Goal: Task Accomplishment & Management: Use online tool/utility

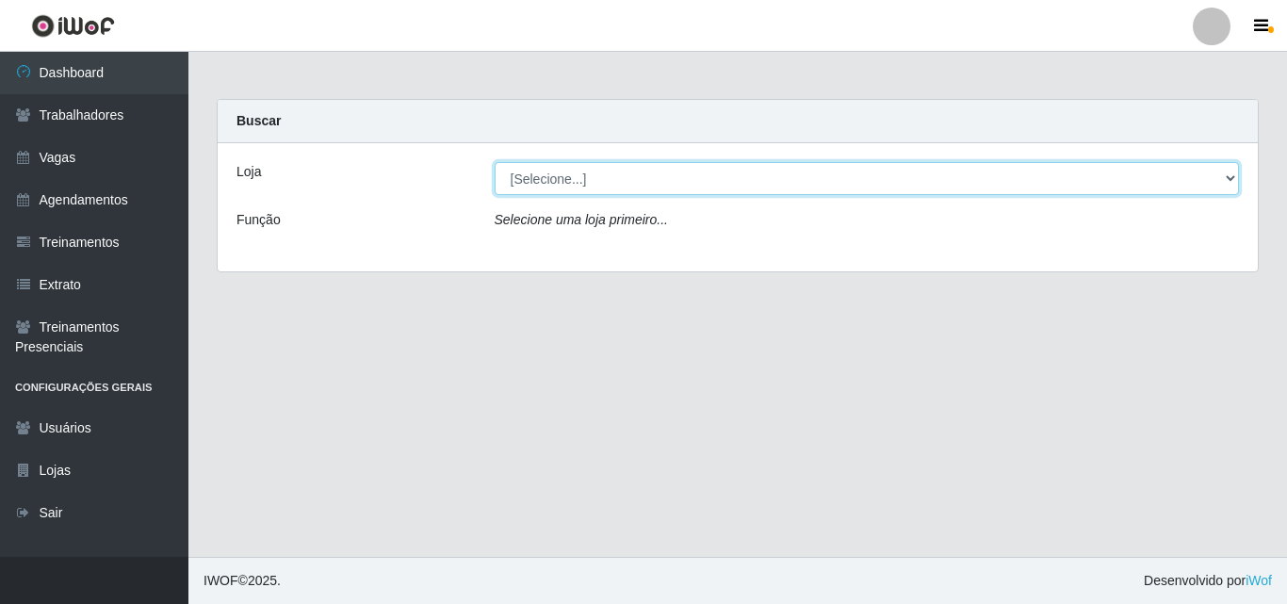
click at [598, 192] on select "[Selecione...] Chinatown Sushimi - [GEOGRAPHIC_DATA]" at bounding box center [867, 178] width 745 height 33
select select "357"
click at [495, 162] on select "[Selecione...] Chinatown Sushimi - [GEOGRAPHIC_DATA]" at bounding box center [867, 178] width 745 height 33
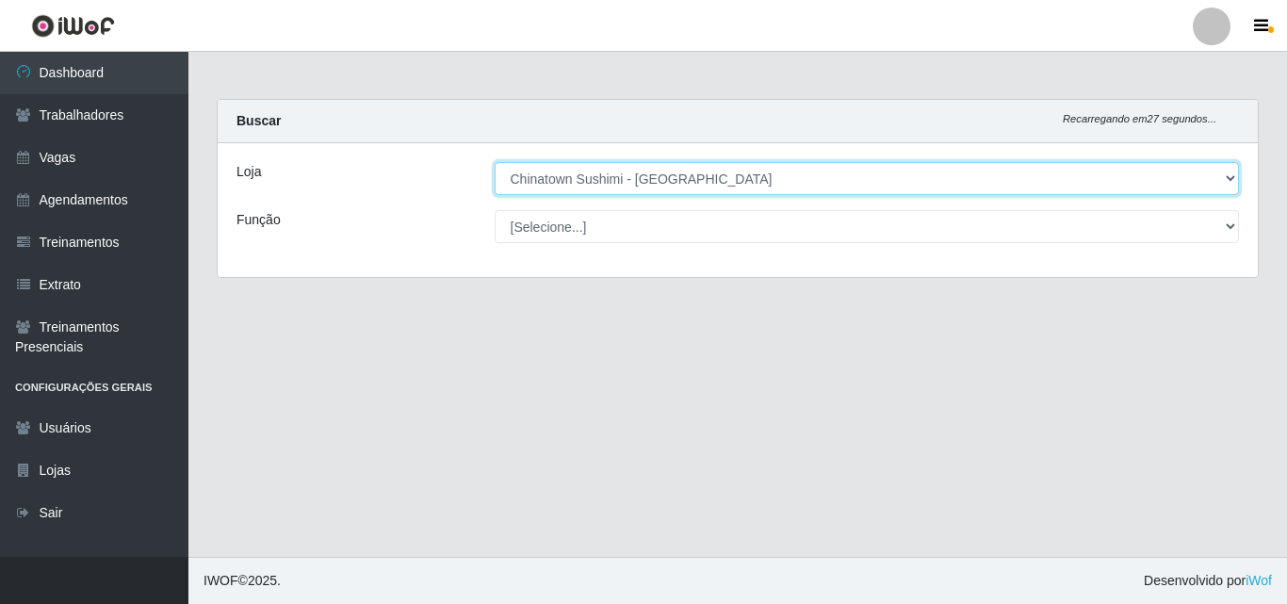
click at [686, 186] on select "[Selecione...] Chinatown Sushimi - [GEOGRAPHIC_DATA]" at bounding box center [867, 178] width 745 height 33
click at [493, 162] on select "[Selecione...] Chinatown Sushimi - [GEOGRAPHIC_DATA]" at bounding box center [863, 178] width 741 height 33
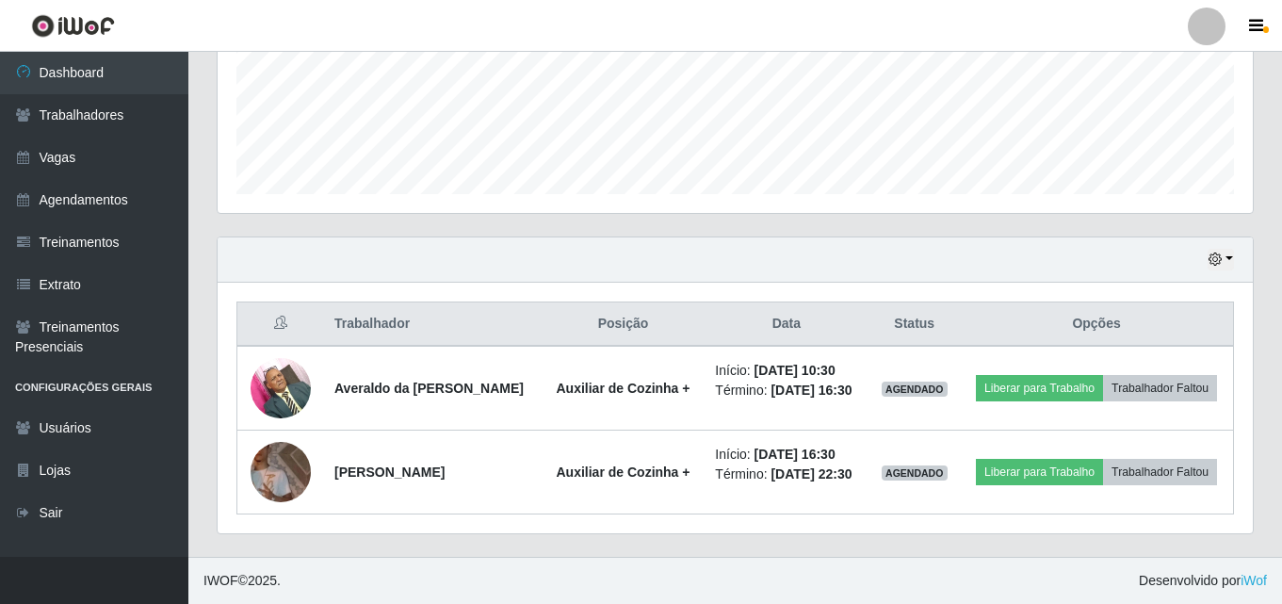
scroll to position [508, 0]
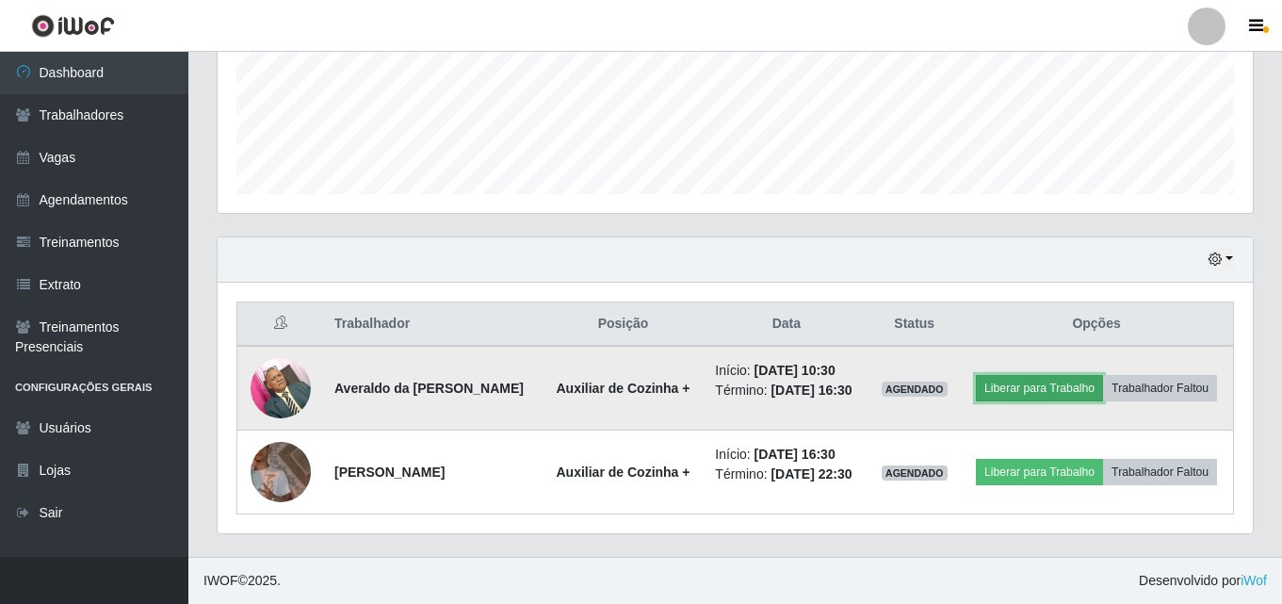
click at [1103, 375] on button "Liberar para Trabalho" at bounding box center [1039, 388] width 127 height 26
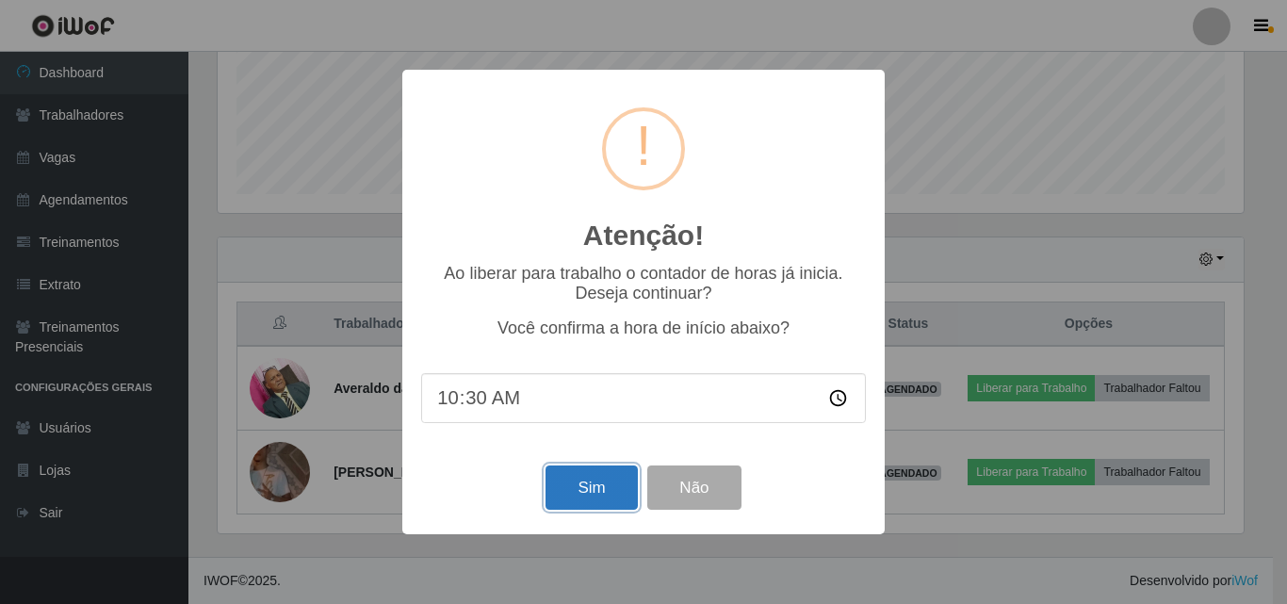
click at [557, 498] on button "Sim" at bounding box center [590, 487] width 91 height 44
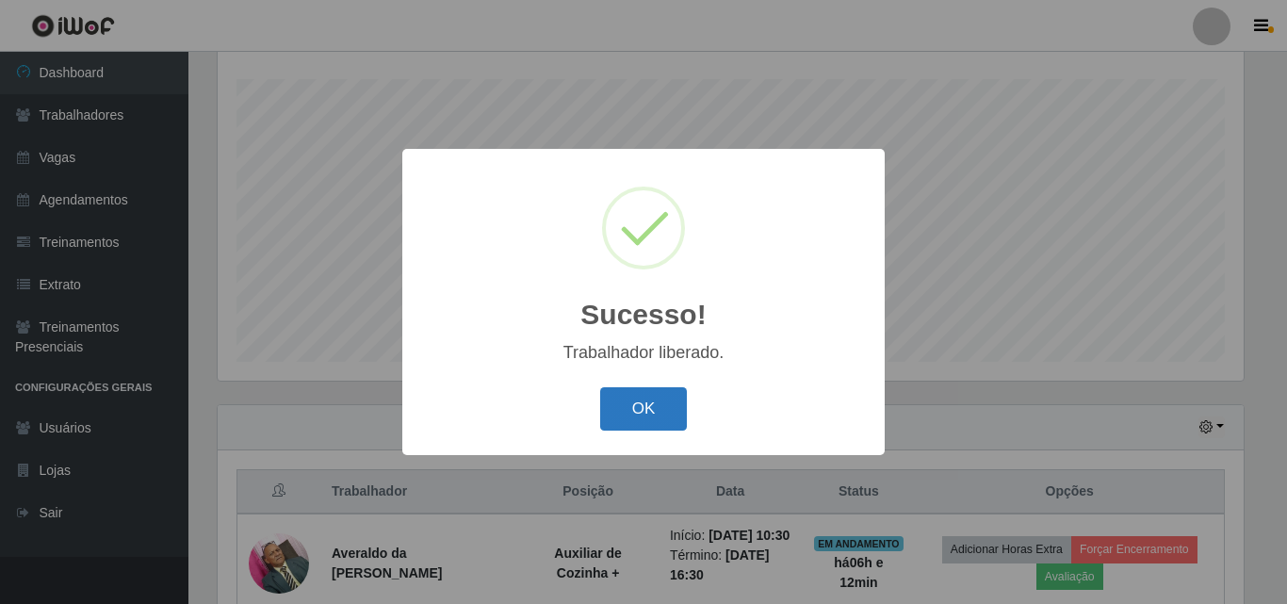
click at [646, 414] on button "OK" at bounding box center [644, 409] width 88 height 44
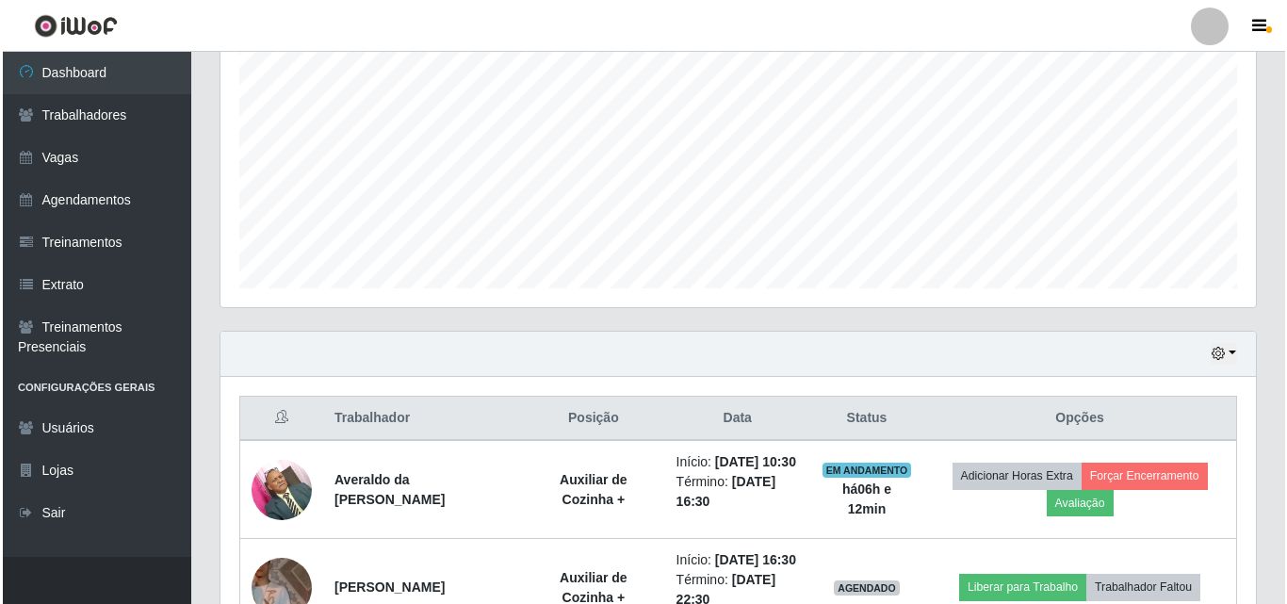
scroll to position [406, 0]
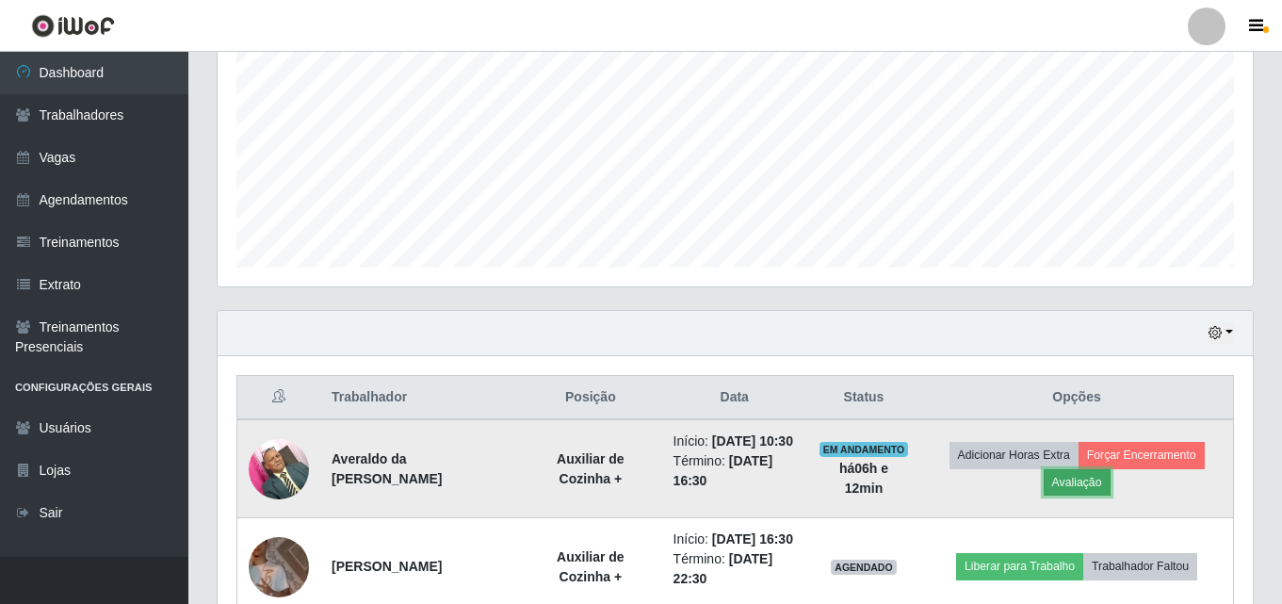
click at [1090, 486] on button "Avaliação" at bounding box center [1077, 482] width 67 height 26
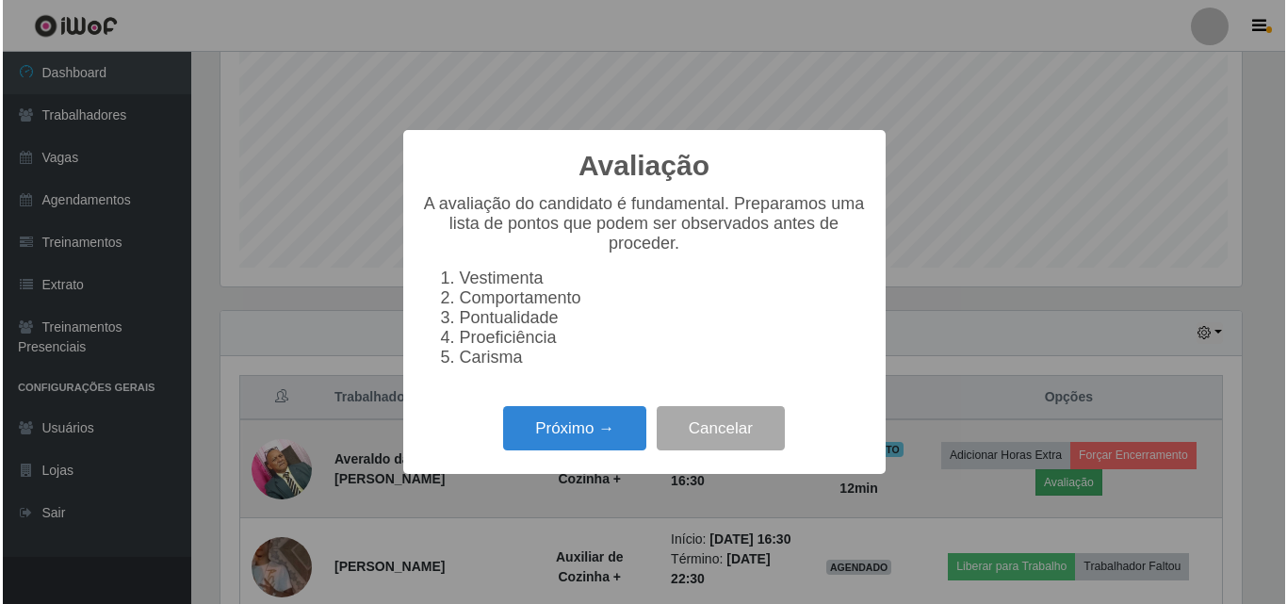
scroll to position [391, 1026]
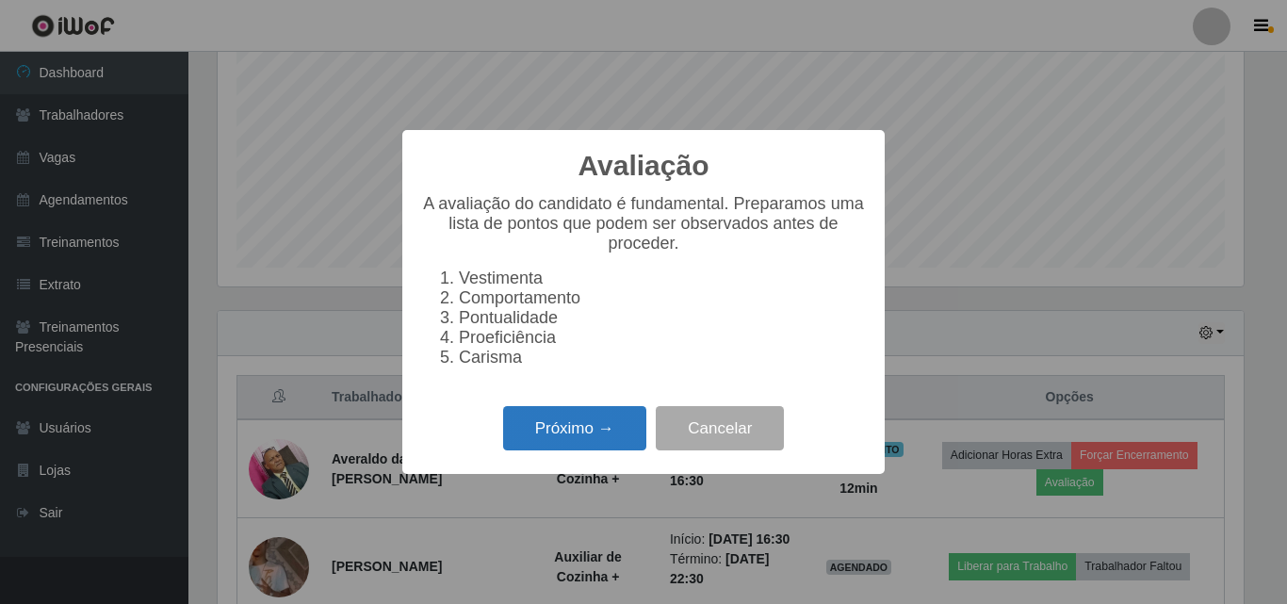
click at [583, 431] on button "Próximo →" at bounding box center [574, 428] width 143 height 44
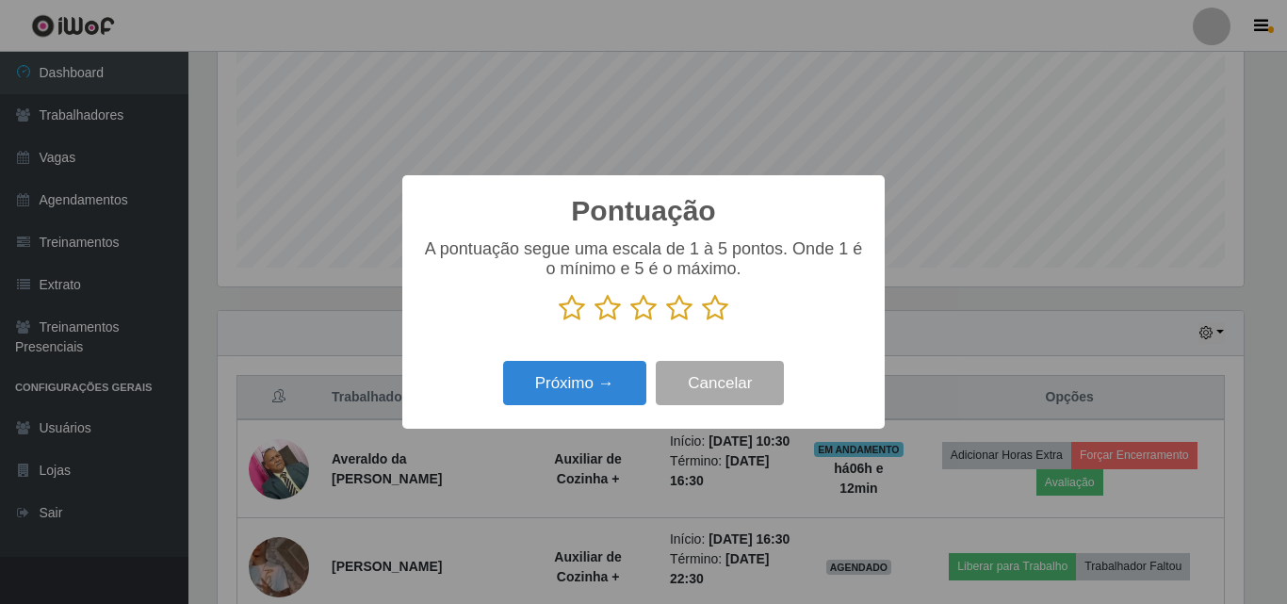
scroll to position [941608, 940973]
click at [715, 312] on icon at bounding box center [715, 308] width 26 height 28
click at [702, 322] on input "radio" at bounding box center [702, 322] width 0 height 0
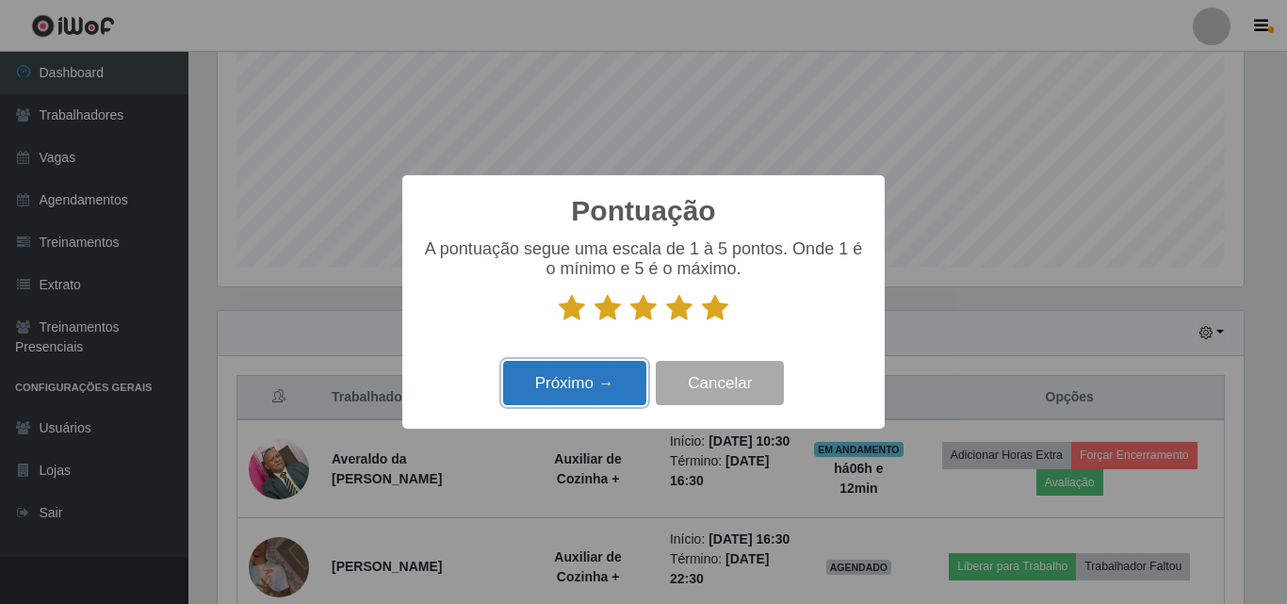
click at [571, 394] on button "Próximo →" at bounding box center [574, 383] width 143 height 44
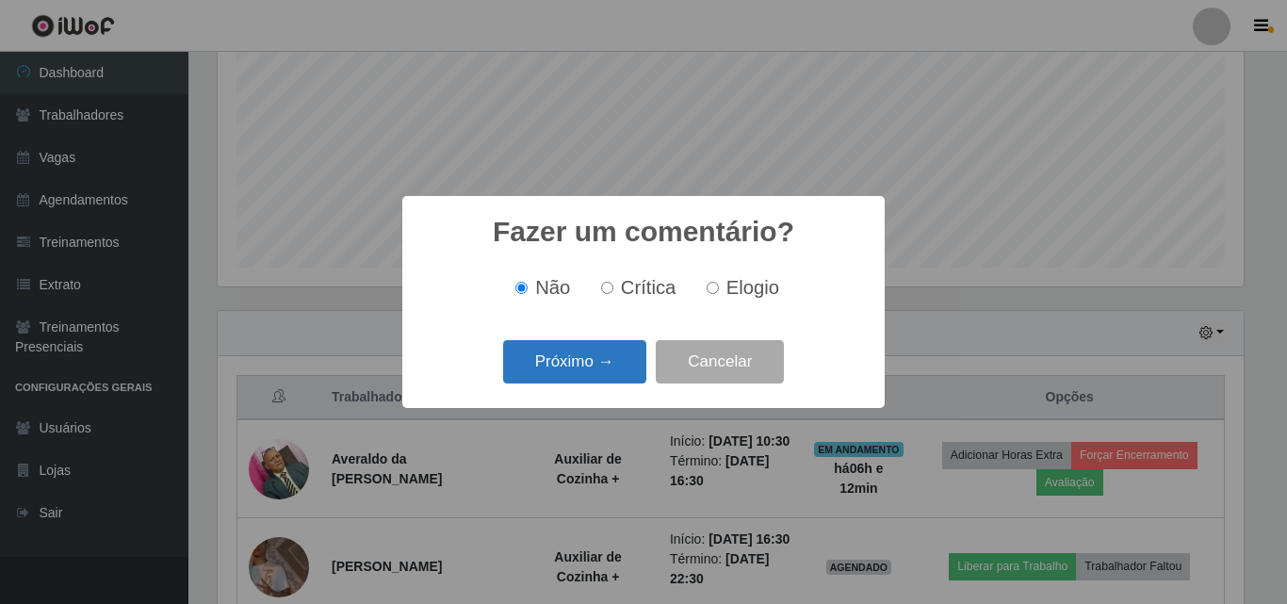
click at [532, 354] on button "Próximo →" at bounding box center [574, 362] width 143 height 44
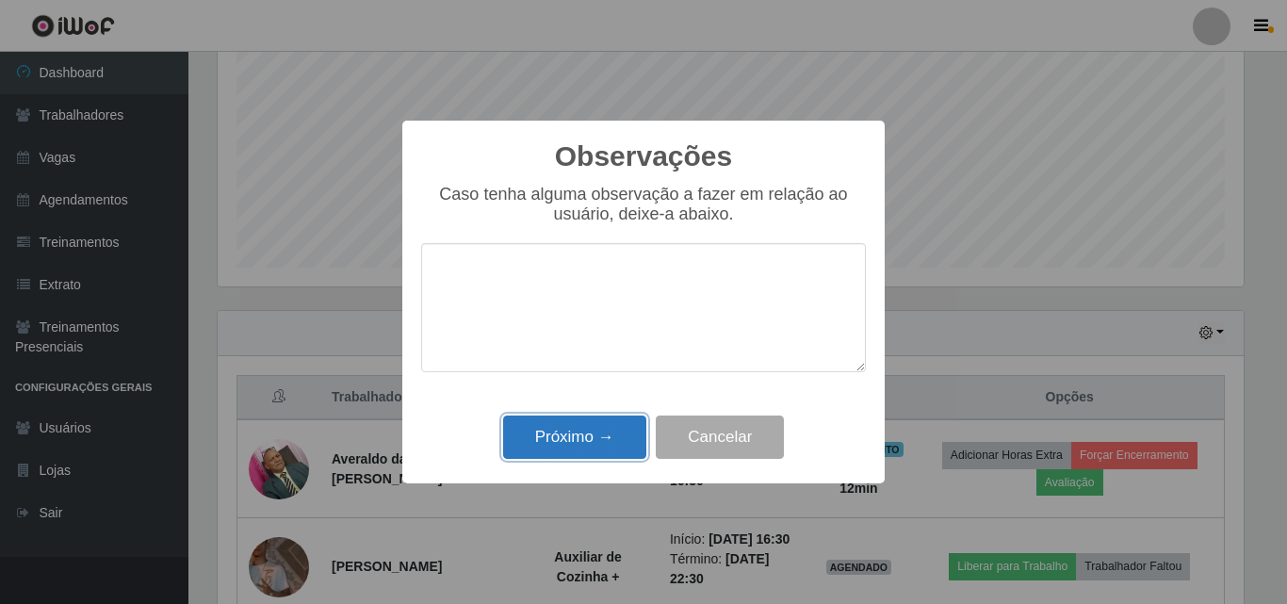
click at [563, 434] on button "Próximo →" at bounding box center [574, 437] width 143 height 44
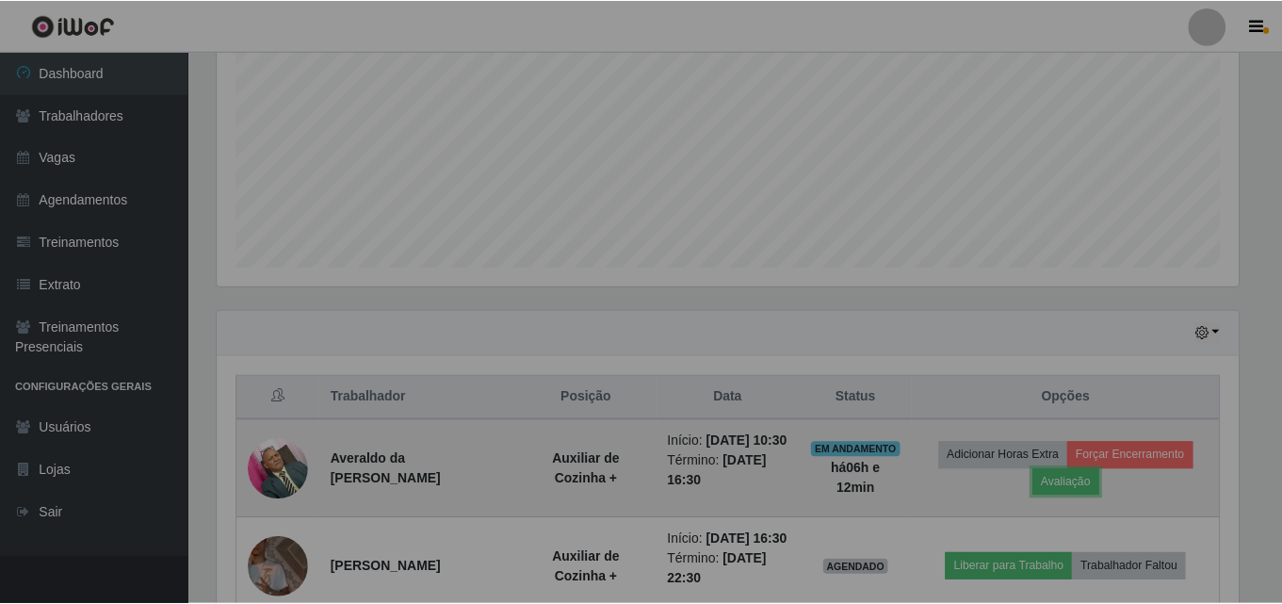
scroll to position [391, 1035]
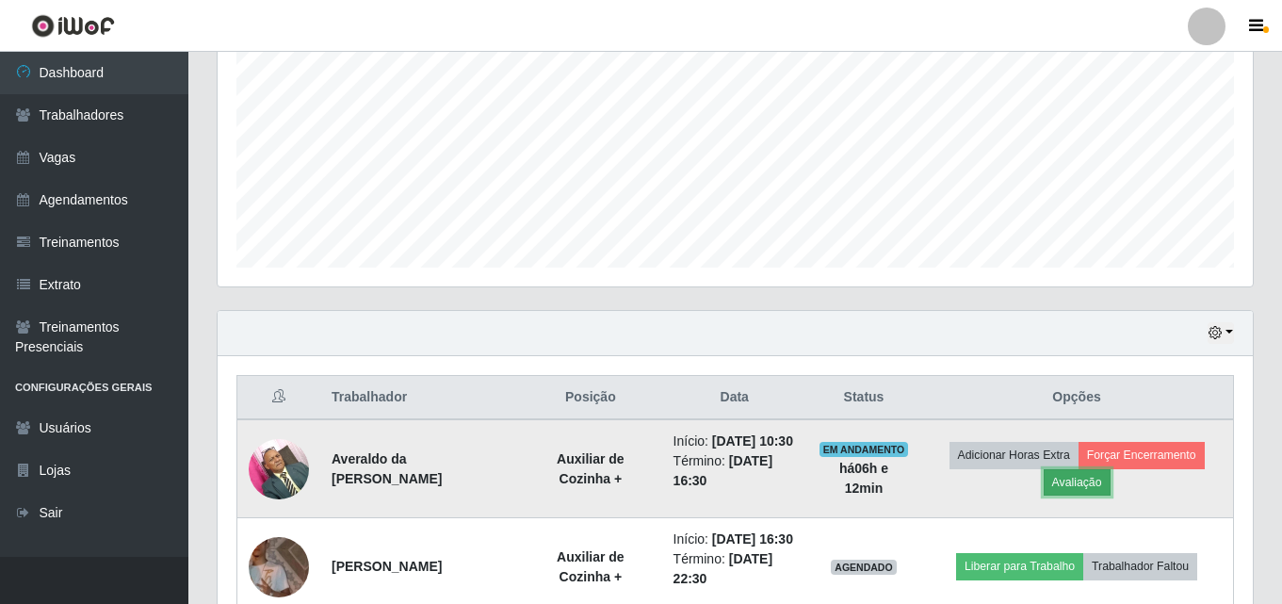
click at [1080, 494] on button "Avaliação" at bounding box center [1077, 482] width 67 height 26
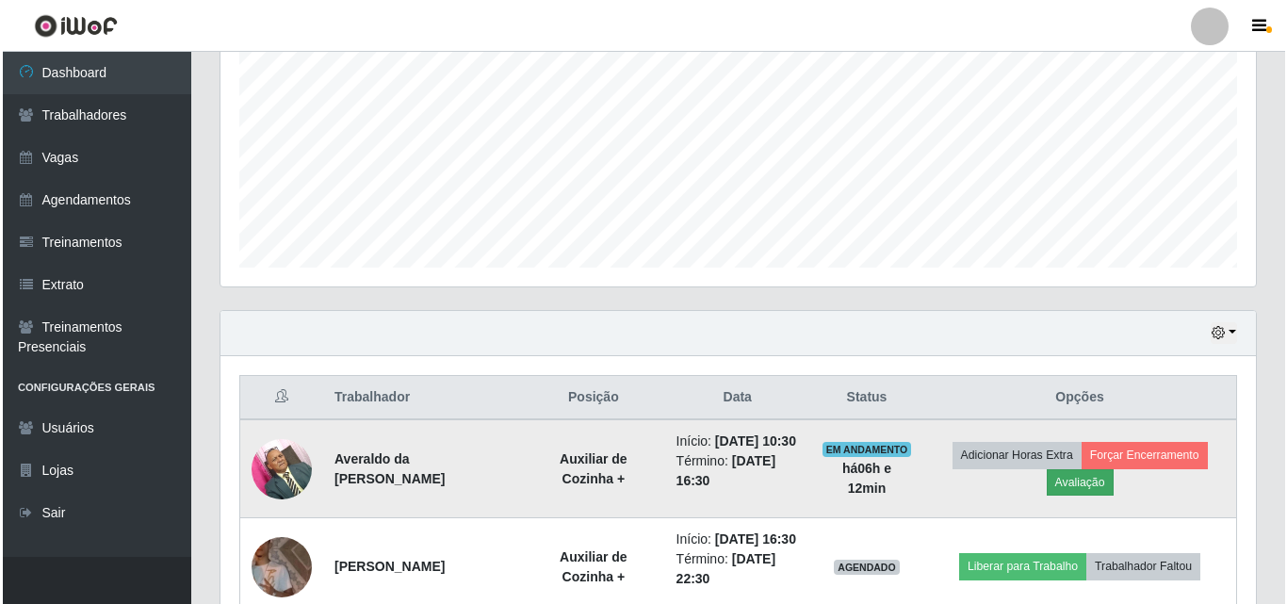
scroll to position [391, 1026]
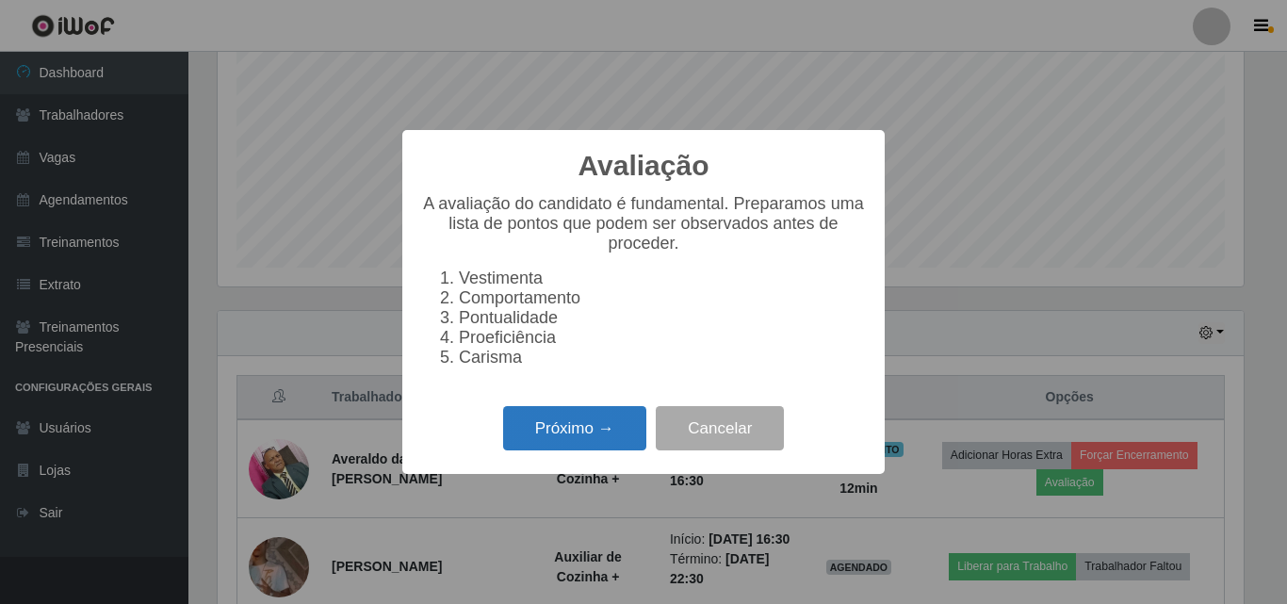
click at [606, 434] on button "Próximo →" at bounding box center [574, 428] width 143 height 44
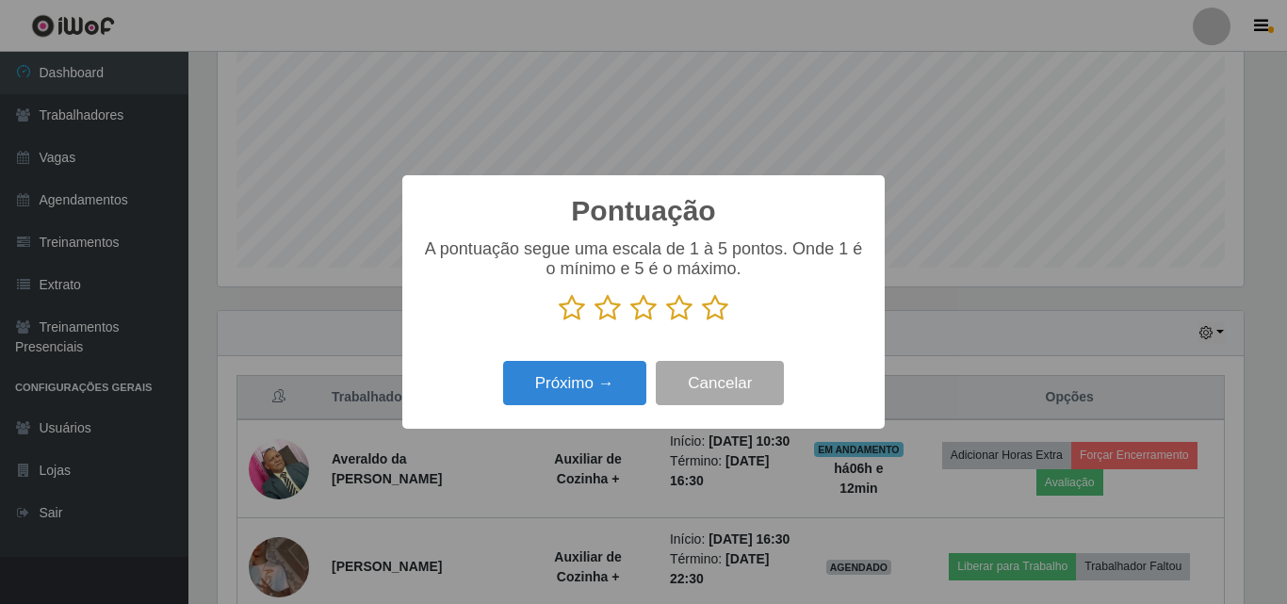
scroll to position [941608, 940973]
click at [710, 314] on icon at bounding box center [715, 308] width 26 height 28
click at [702, 322] on input "radio" at bounding box center [702, 322] width 0 height 0
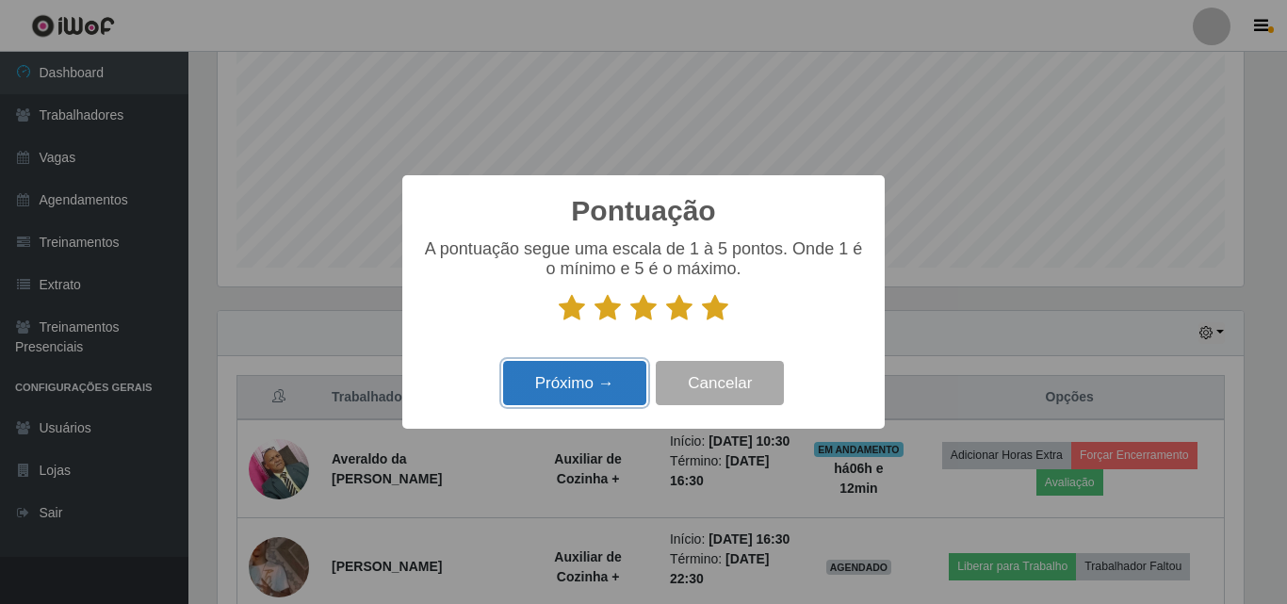
click at [567, 380] on button "Próximo →" at bounding box center [574, 383] width 143 height 44
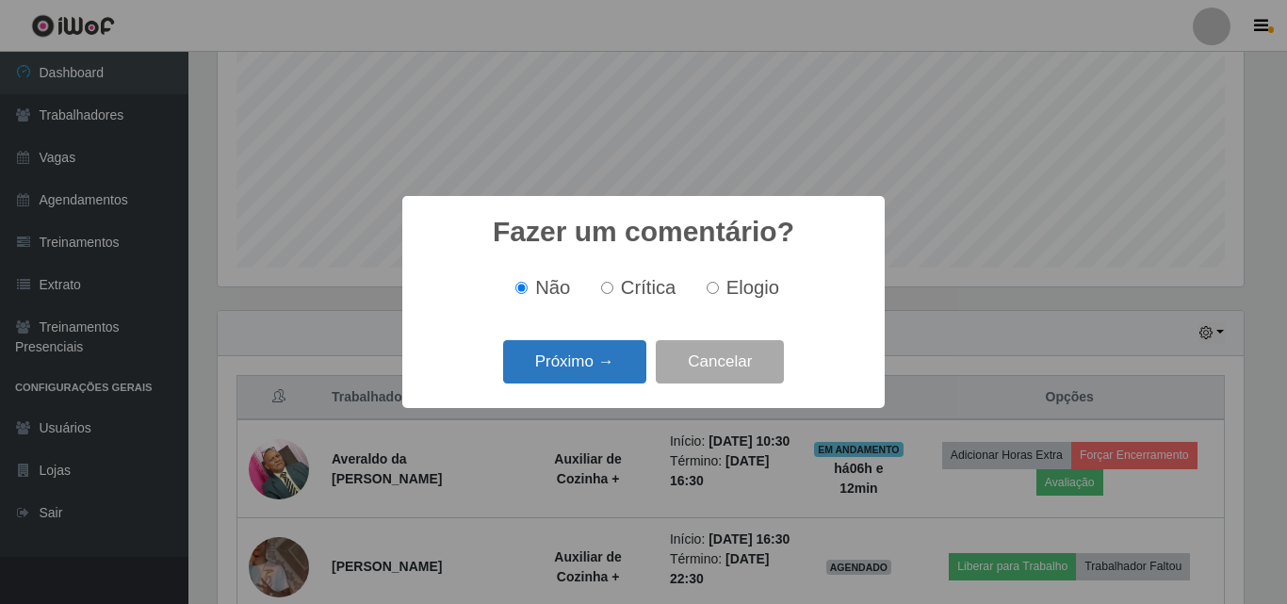
click at [582, 368] on button "Próximo →" at bounding box center [574, 362] width 143 height 44
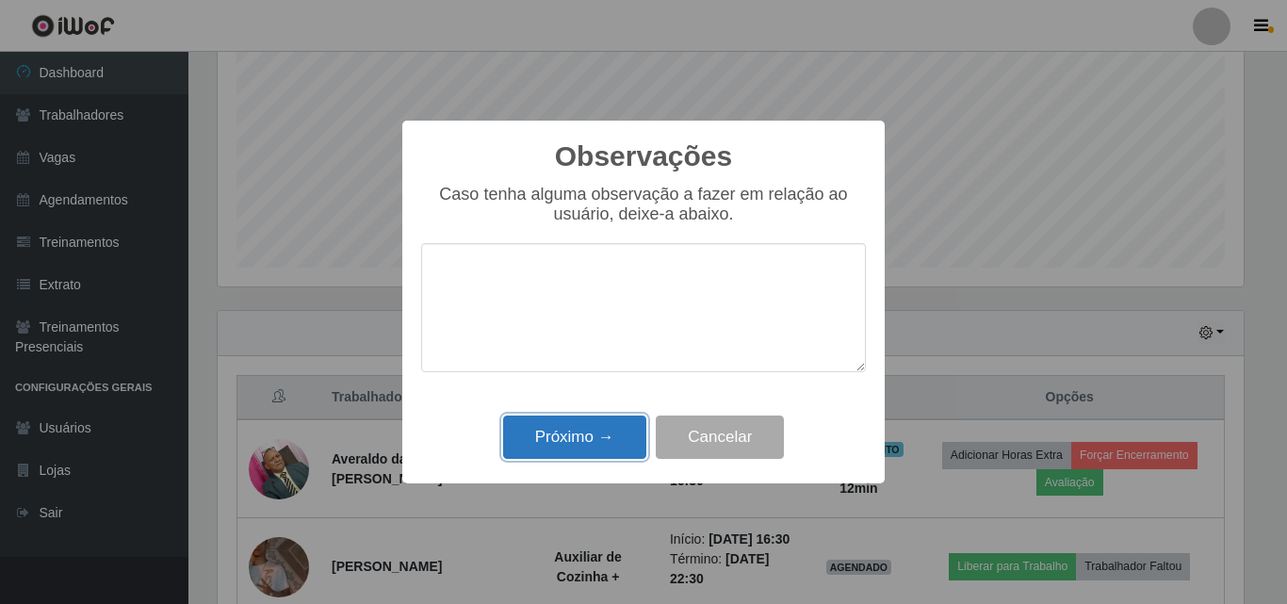
click at [569, 436] on button "Próximo →" at bounding box center [574, 437] width 143 height 44
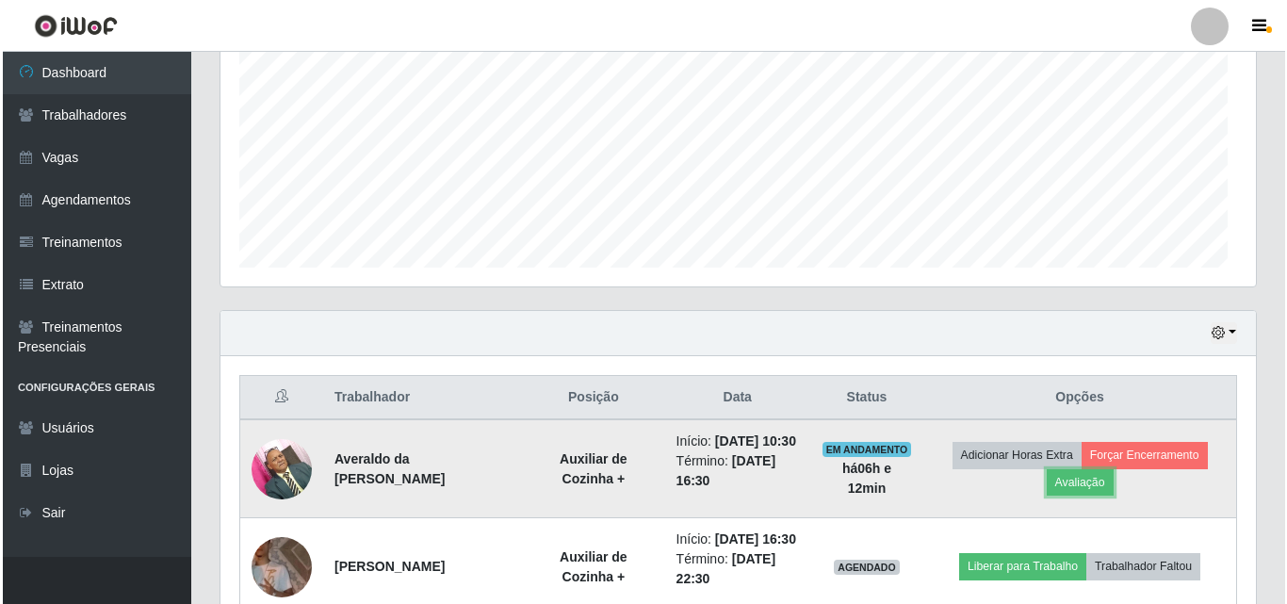
scroll to position [391, 1035]
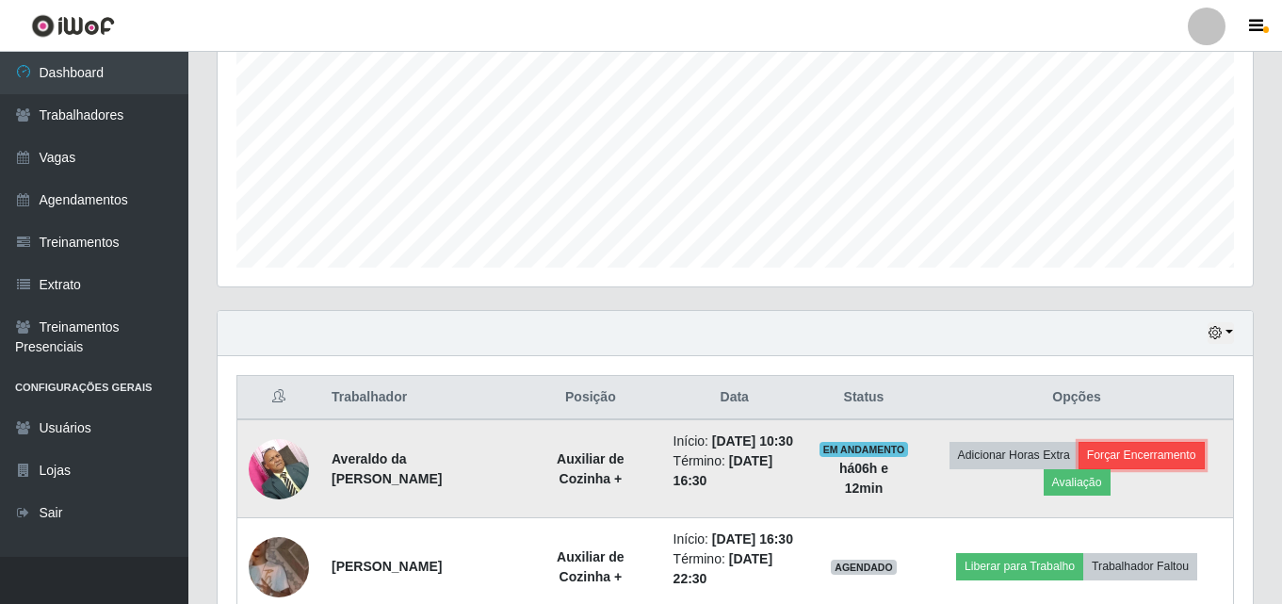
click at [1164, 468] on button "Forçar Encerramento" at bounding box center [1142, 455] width 126 height 26
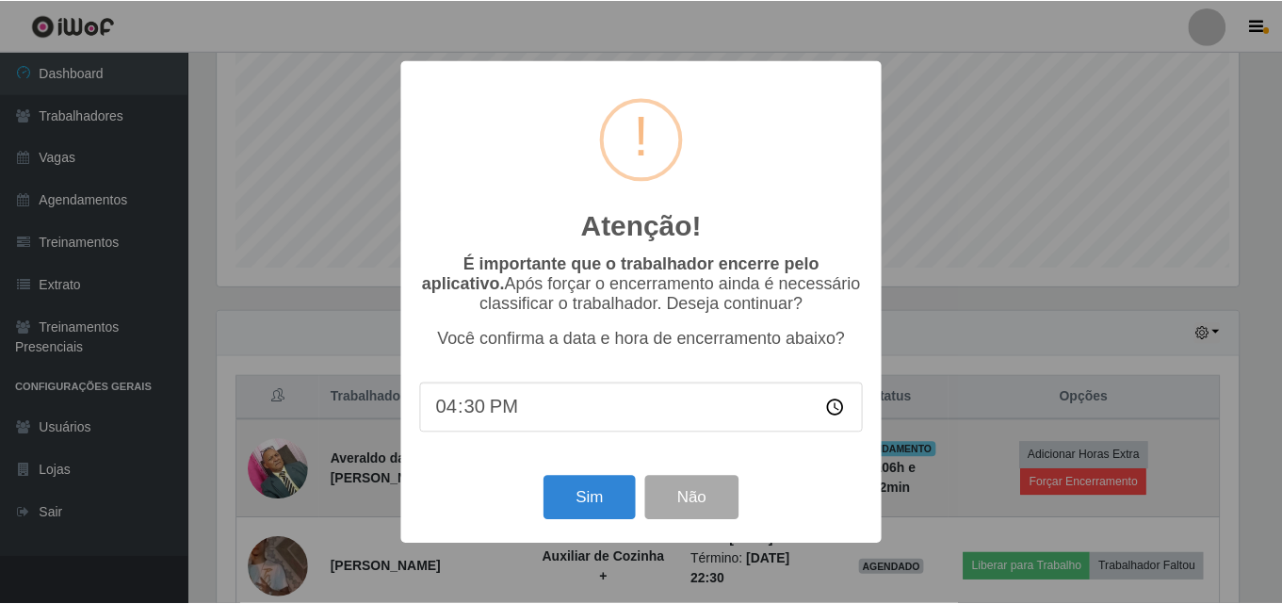
scroll to position [391, 1026]
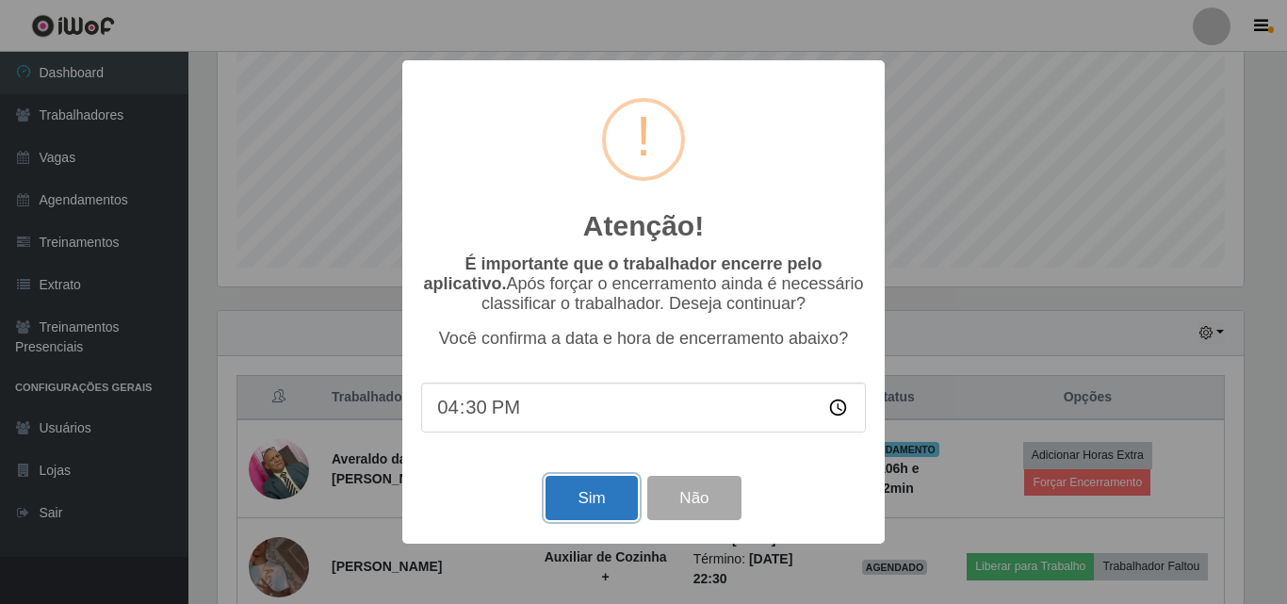
click at [594, 505] on button "Sim" at bounding box center [590, 498] width 91 height 44
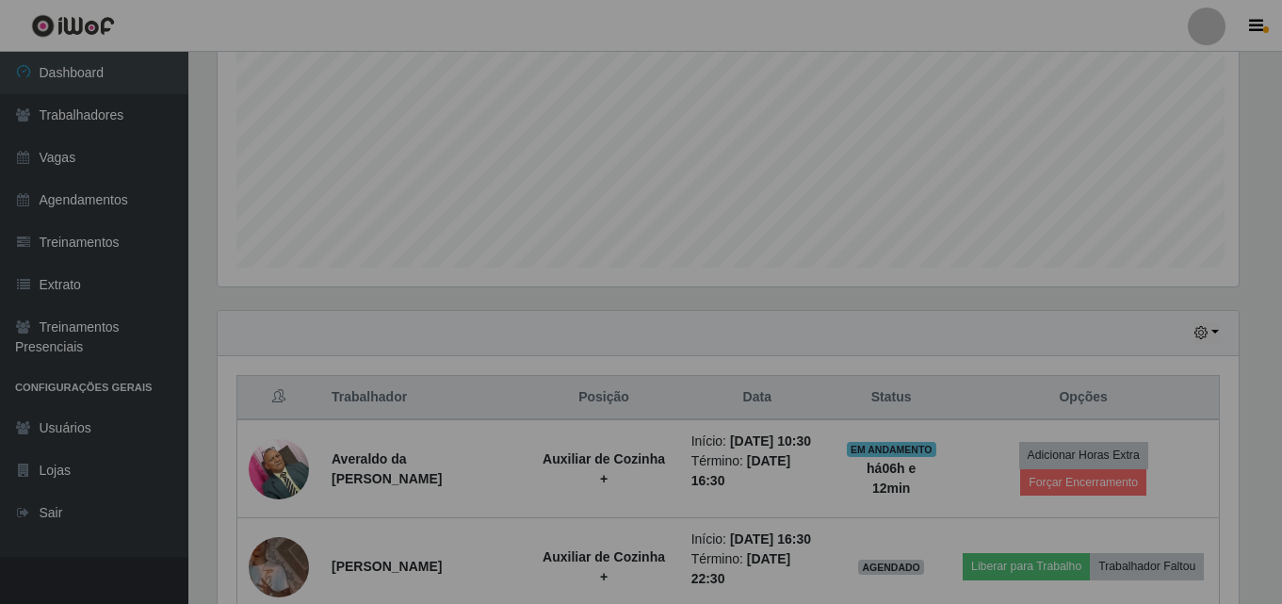
scroll to position [0, 0]
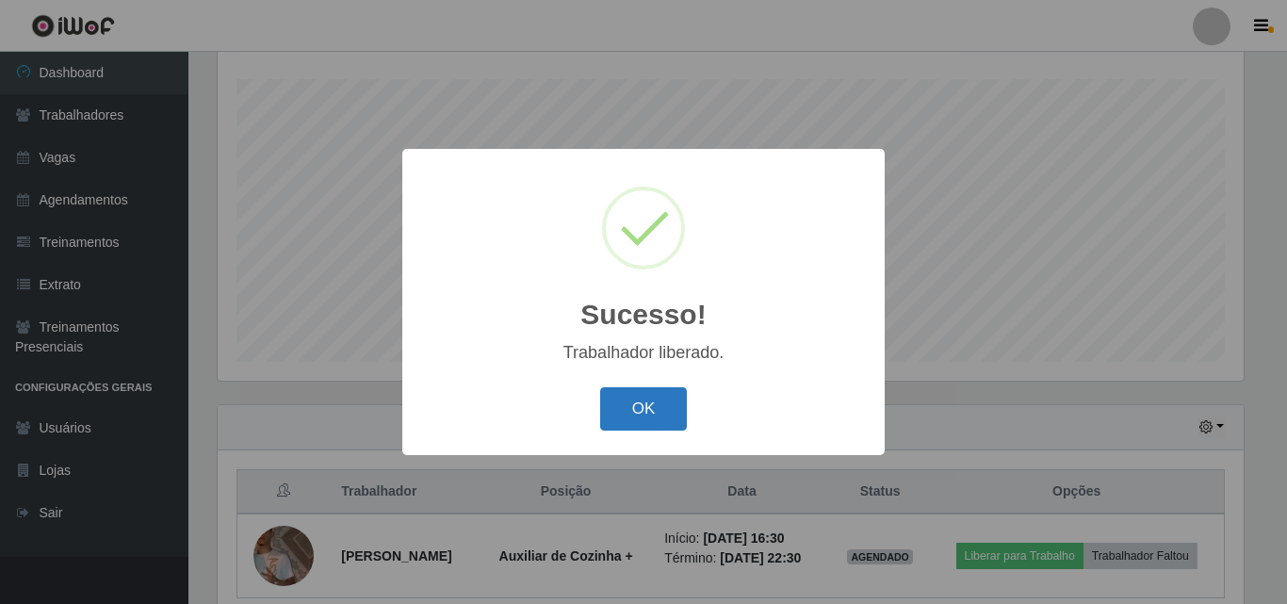
click at [627, 413] on button "OK" at bounding box center [644, 409] width 88 height 44
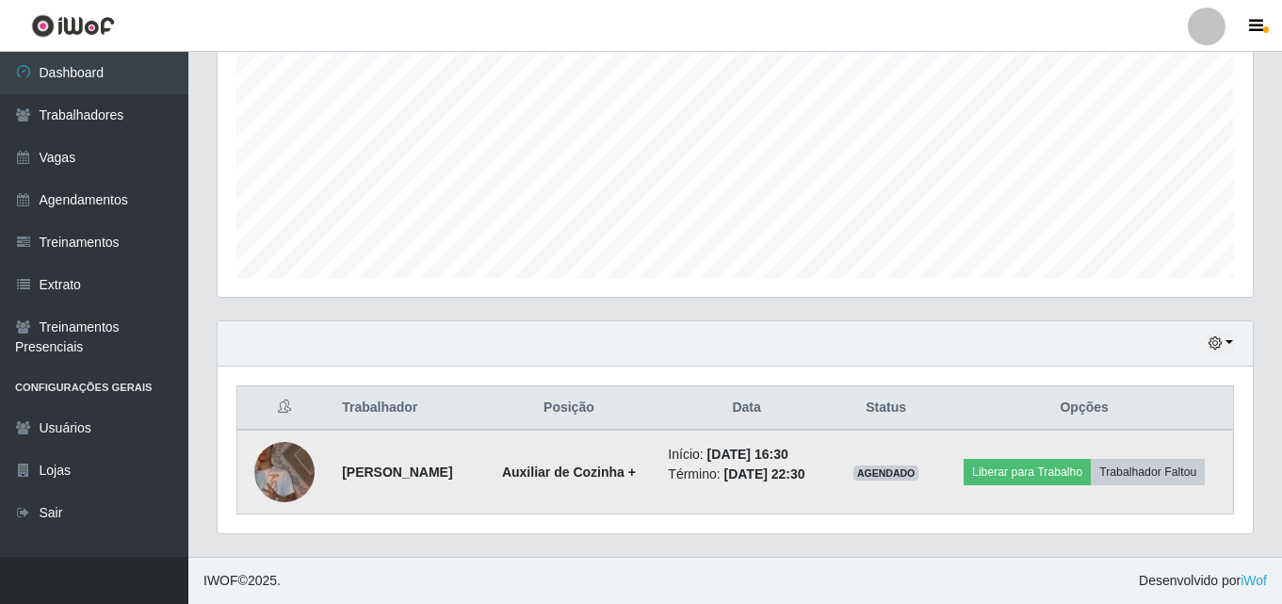
click at [269, 472] on img at bounding box center [284, 472] width 60 height 60
